Goal: Navigation & Orientation: Find specific page/section

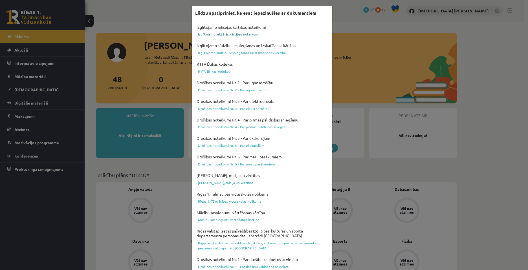
click at [234, 35] on link "Izglītojamo iekšējās kārtības noteikumi" at bounding box center [262, 34] width 134 height 7
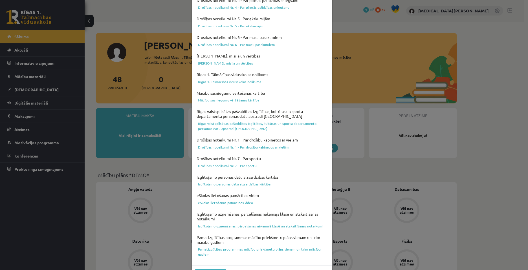
scroll to position [136, 0]
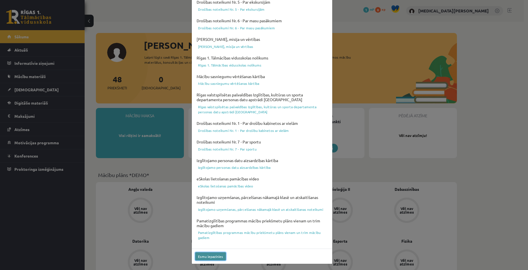
click at [218, 255] on button "Esmu iepazinies" at bounding box center [210, 256] width 31 height 8
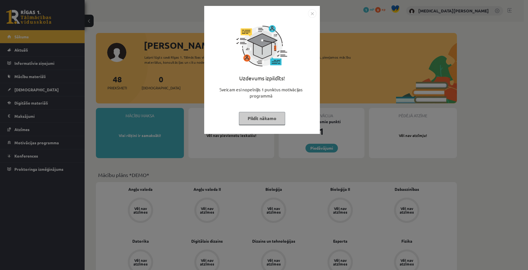
click at [276, 122] on button "Pildīt nākamo" at bounding box center [262, 118] width 46 height 13
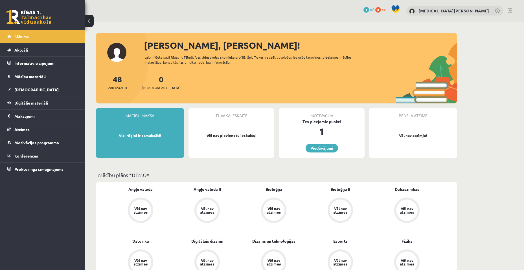
click at [113, 84] on div "48 Priekšmeti" at bounding box center [116, 81] width 19 height 17
click at [43, 55] on link "Aktuāli" at bounding box center [42, 49] width 70 height 13
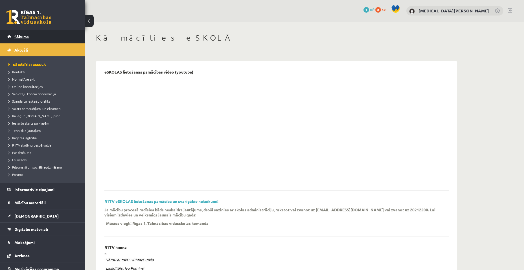
click at [30, 41] on link "Sākums" at bounding box center [42, 36] width 70 height 13
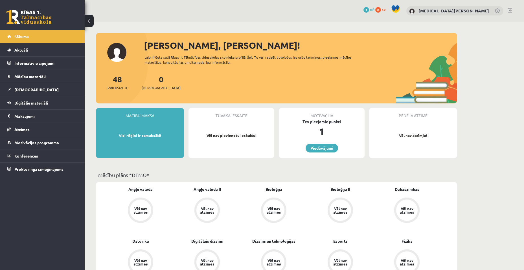
click at [27, 130] on span "Atzīmes" at bounding box center [21, 129] width 15 height 5
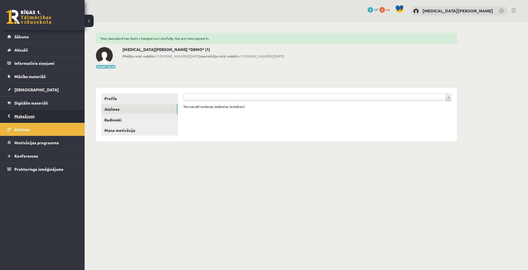
click at [29, 117] on legend "Maksājumi 0" at bounding box center [45, 116] width 63 height 13
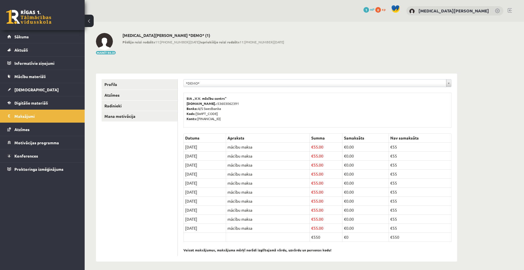
scroll to position [3, 0]
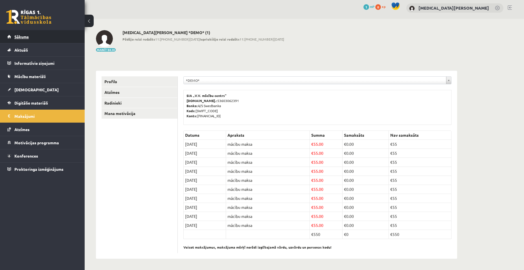
click at [25, 38] on span "Sākums" at bounding box center [21, 36] width 14 height 5
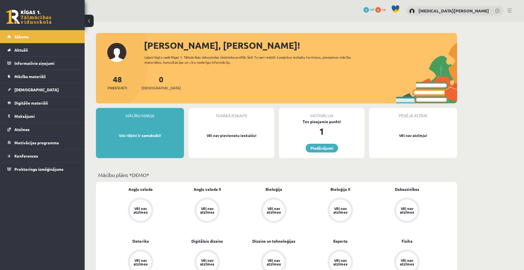
click at [369, 11] on span "1" at bounding box center [366, 10] width 6 height 6
